Goal: Find specific page/section: Find specific page/section

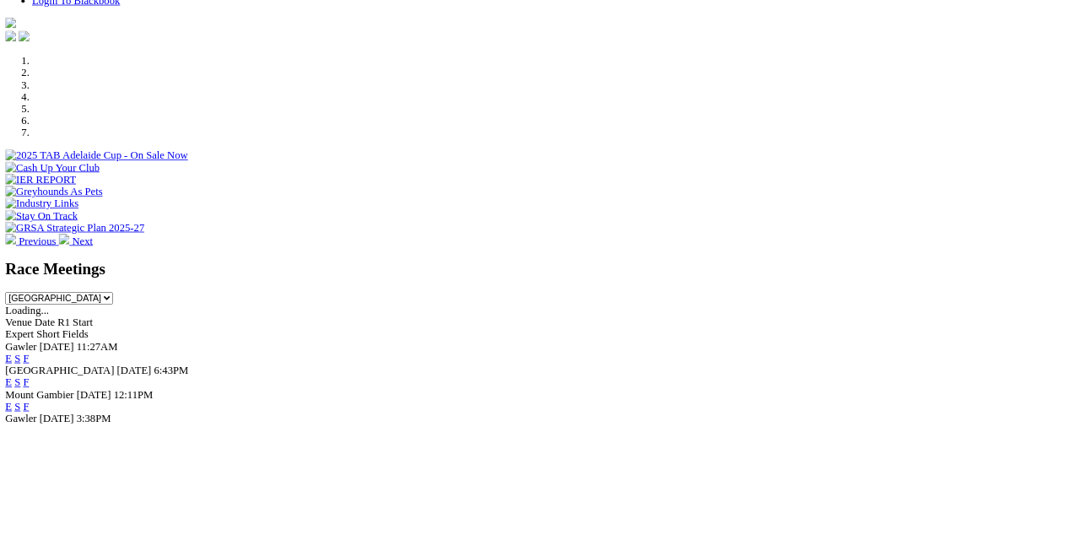
scroll to position [471, 0]
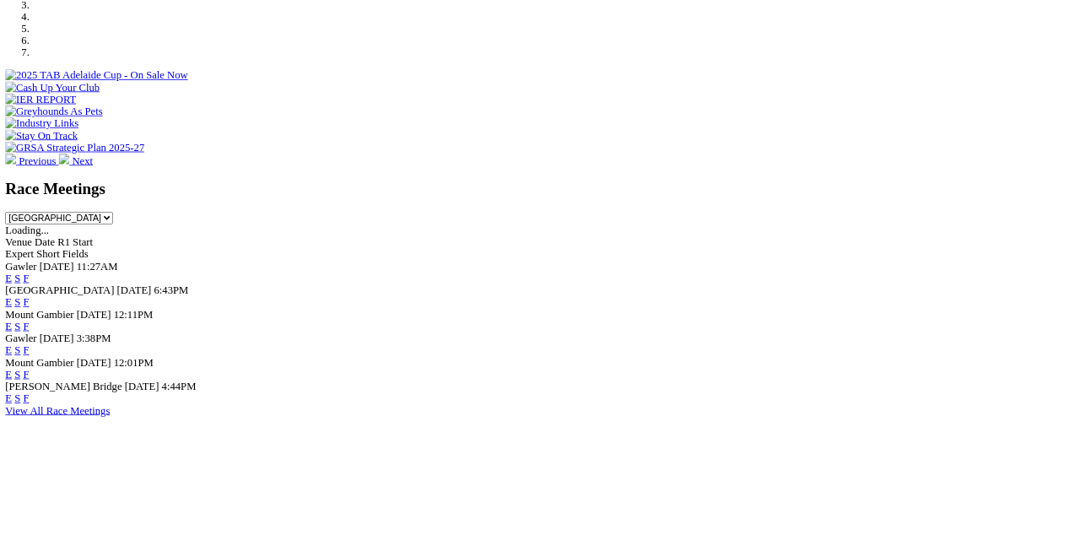
scroll to position [570, 0]
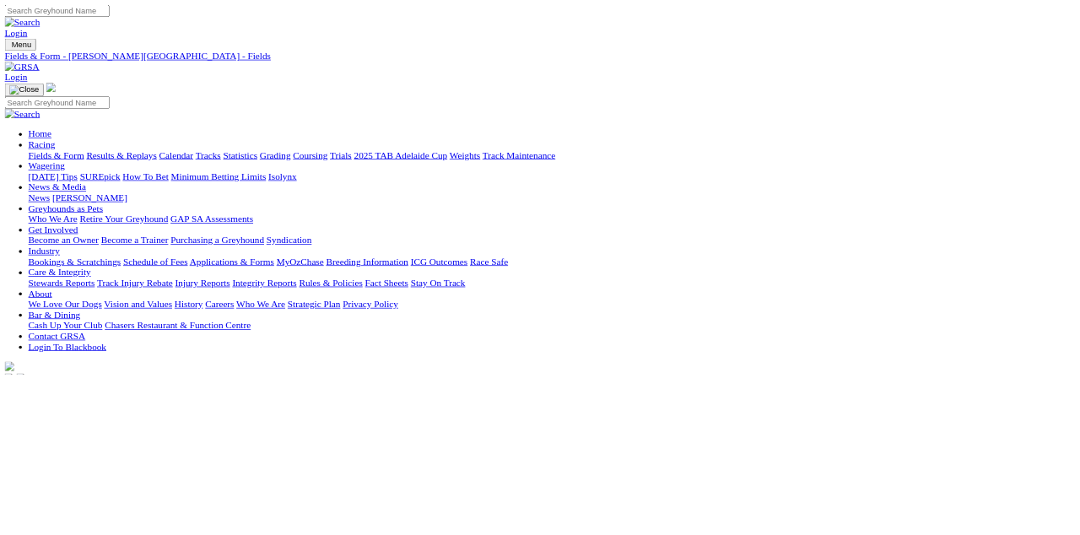
click at [639, 214] on link "2025 TAB Adelaide Cup" at bounding box center [571, 221] width 133 height 14
click at [81, 214] on link "Fields & Form" at bounding box center [79, 221] width 79 height 14
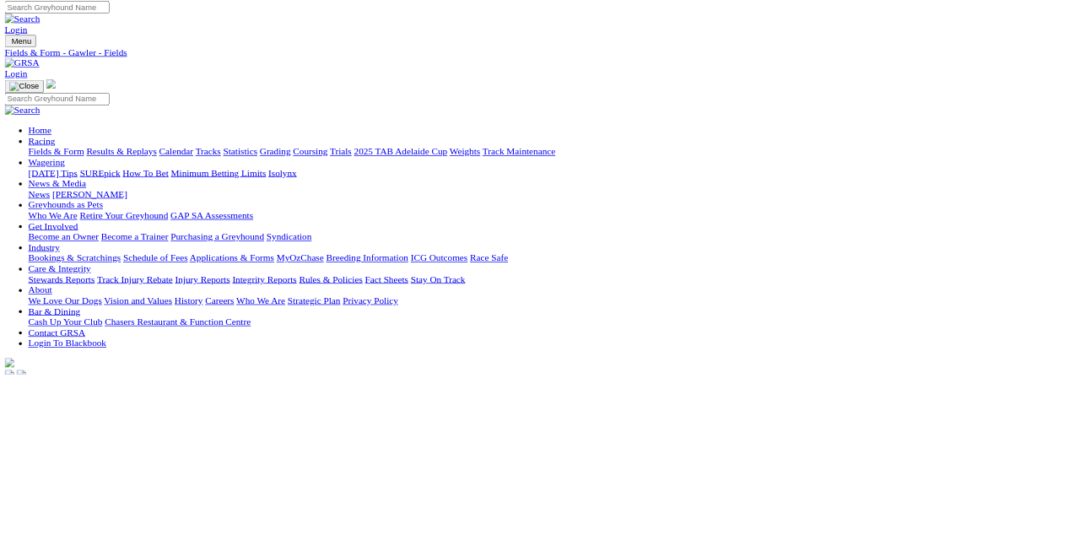
click at [64, 209] on link "Fields & Form" at bounding box center [79, 216] width 79 height 14
